Goal: Information Seeking & Learning: Learn about a topic

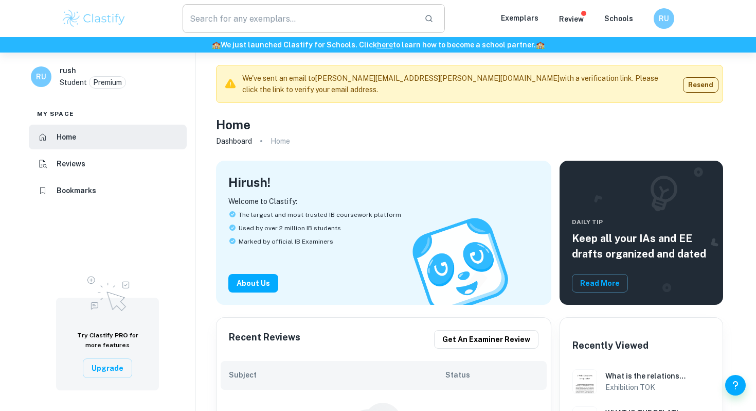
click at [309, 28] on input "text" at bounding box center [300, 18] width 234 height 29
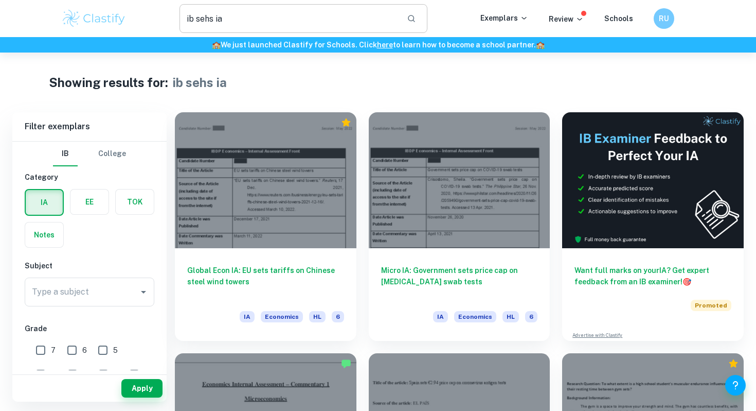
click at [211, 19] on input "ib sehs ia" at bounding box center [289, 18] width 219 height 29
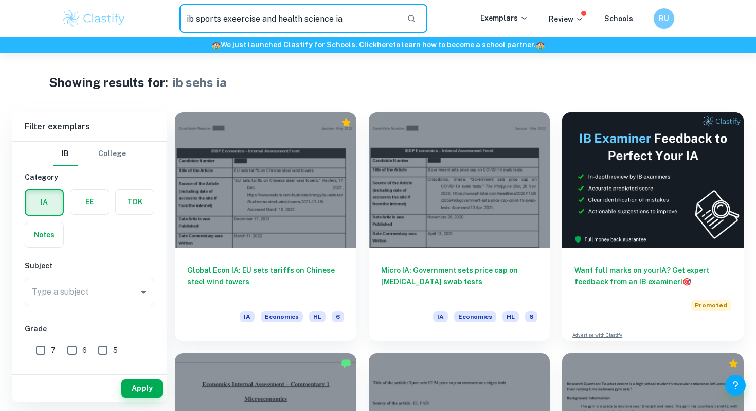
type input "ib sports exeercise and health science ia"
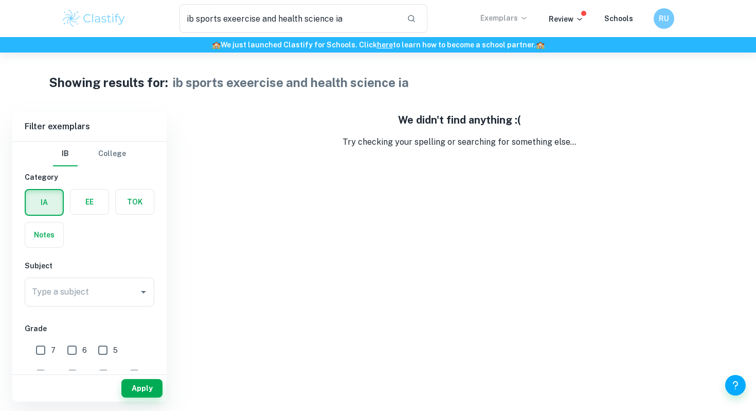
click at [489, 14] on p "Exemplars" at bounding box center [505, 17] width 48 height 11
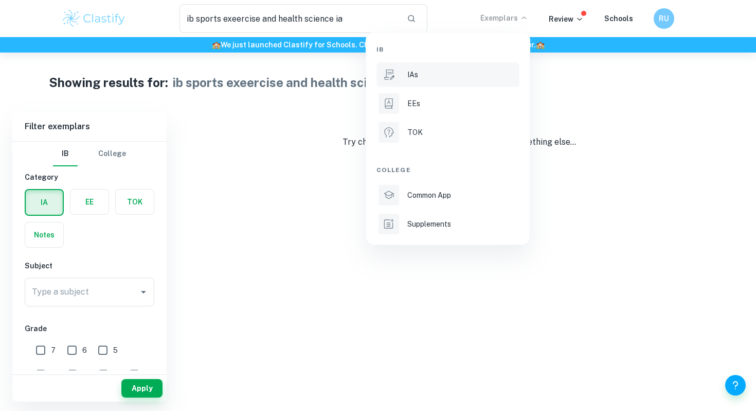
click at [454, 71] on div "IAs" at bounding box center [463, 74] width 110 height 11
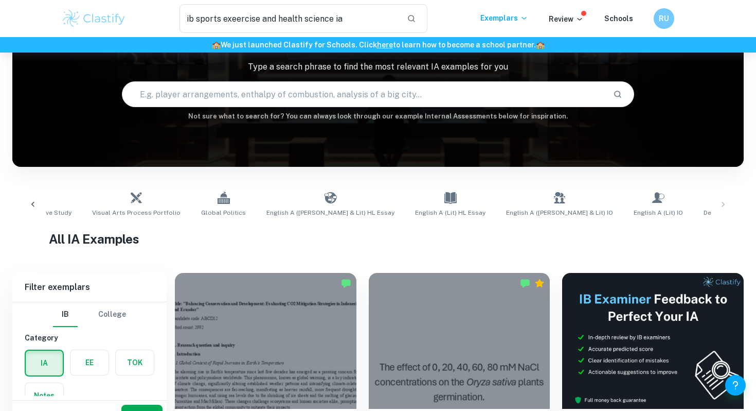
scroll to position [0, 720]
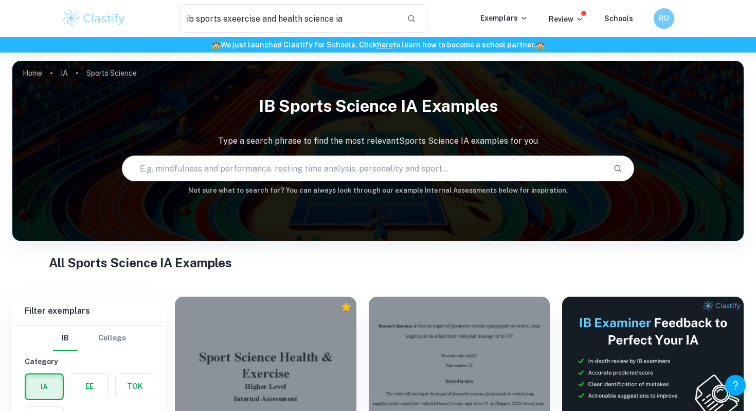
scroll to position [184, 0]
